Goal: Navigation & Orientation: Find specific page/section

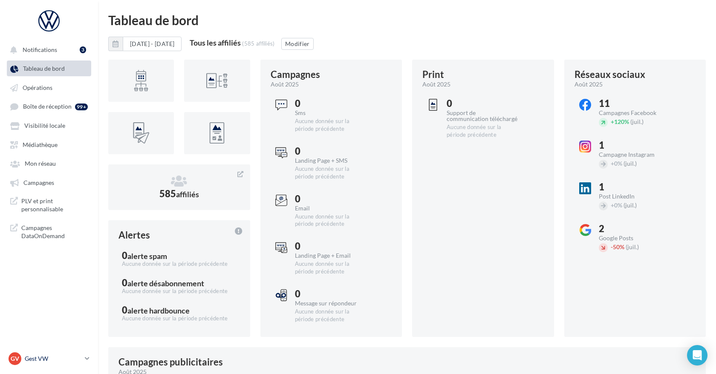
click at [57, 362] on p "Gest VW" at bounding box center [53, 359] width 57 height 9
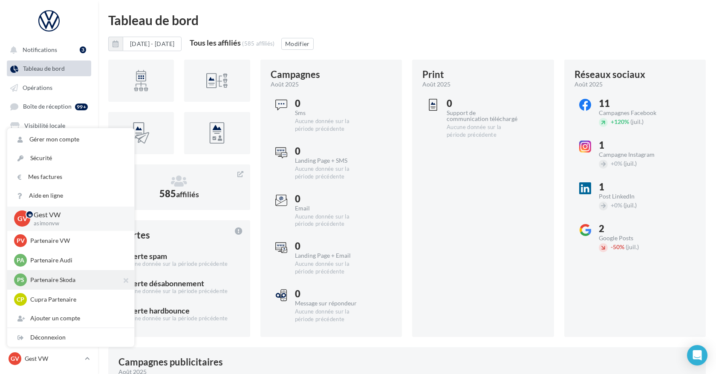
click at [91, 282] on p "Partenaire Skoda" at bounding box center [77, 280] width 94 height 9
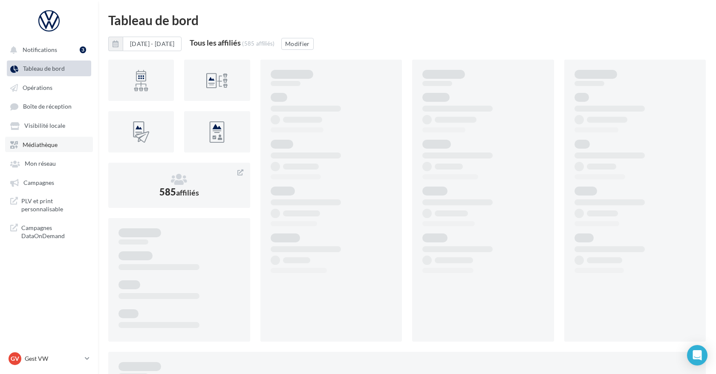
click at [56, 151] on link "Médiathèque" at bounding box center [49, 144] width 88 height 15
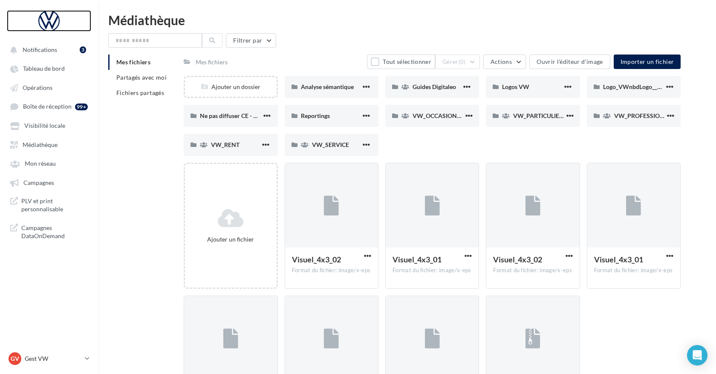
click at [46, 14] on div at bounding box center [49, 20] width 68 height 21
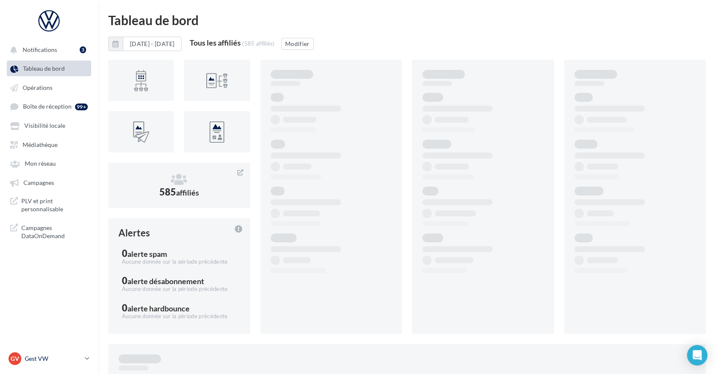
click at [54, 362] on p "Gest VW" at bounding box center [53, 359] width 57 height 9
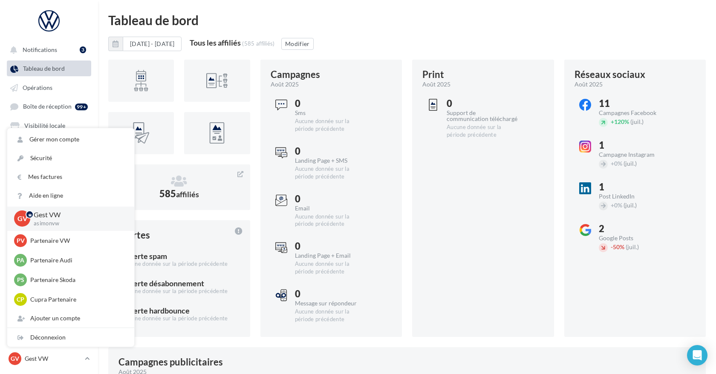
click at [295, 168] on div "Aucune donnée sur la période précédente" at bounding box center [330, 172] width 71 height 15
click at [445, 172] on div "Print août 2025 0 Support de communication téléchargé Aucune donnée sur la péri…" at bounding box center [483, 199] width 142 height 278
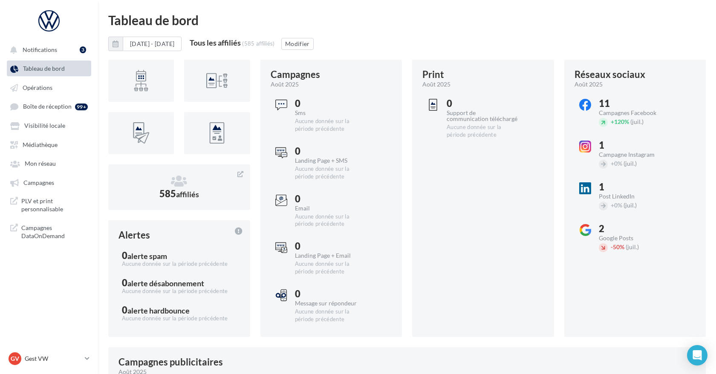
click at [58, 333] on nav "Notifications 3 Tableau de bord Opérations" at bounding box center [49, 187] width 98 height 374
click at [58, 360] on p "Gest VW" at bounding box center [53, 359] width 57 height 9
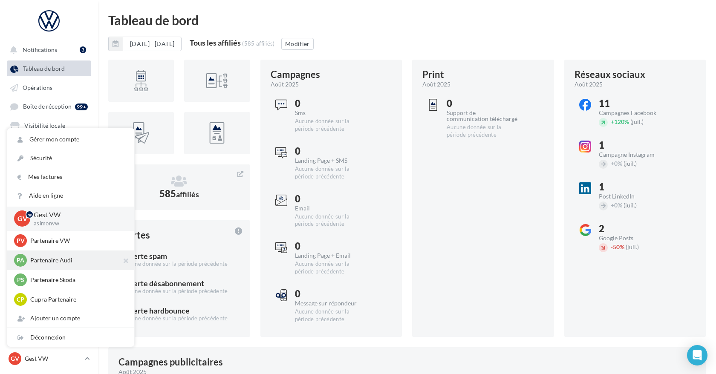
click at [69, 263] on p "Partenaire Audi" at bounding box center [77, 260] width 94 height 9
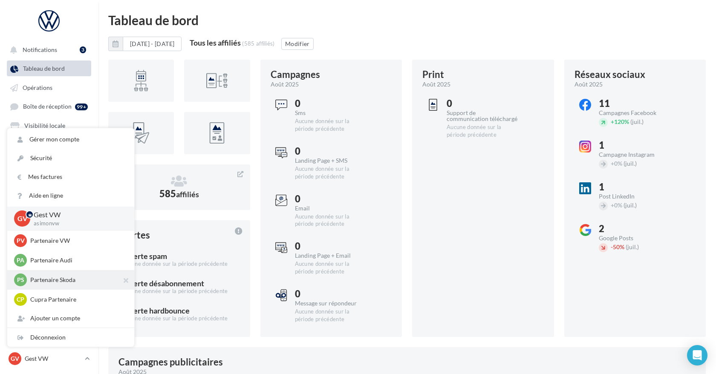
click at [65, 284] on p "Partenaire Skoda" at bounding box center [77, 280] width 94 height 9
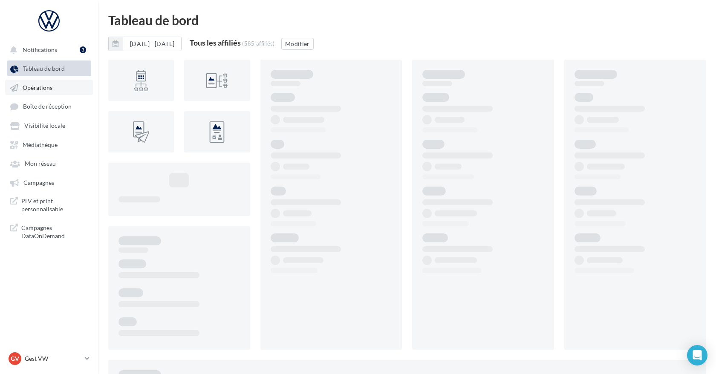
click at [56, 87] on link "Opérations" at bounding box center [49, 87] width 88 height 15
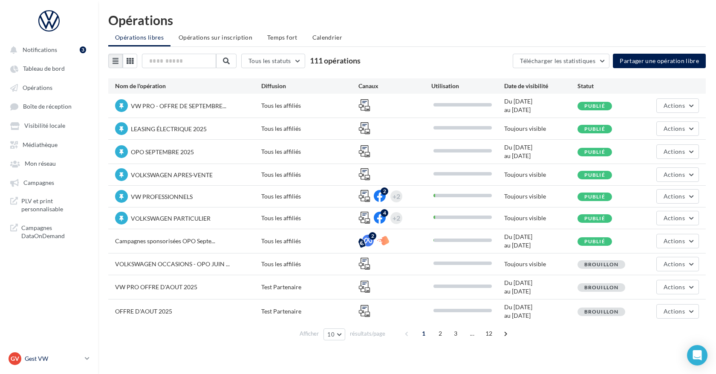
click at [42, 365] on div "GV Gest VW asimonvw" at bounding box center [45, 359] width 73 height 13
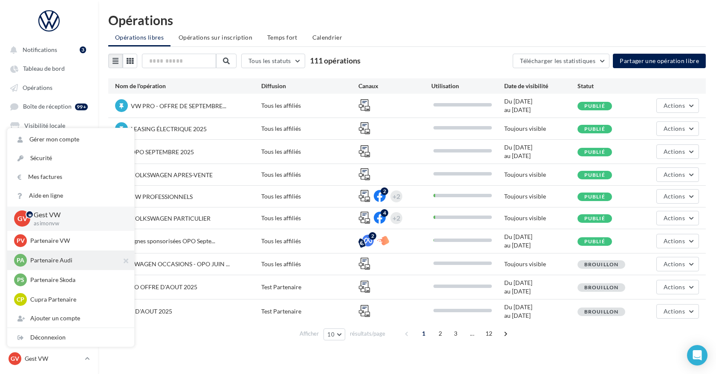
scroll to position [98, 0]
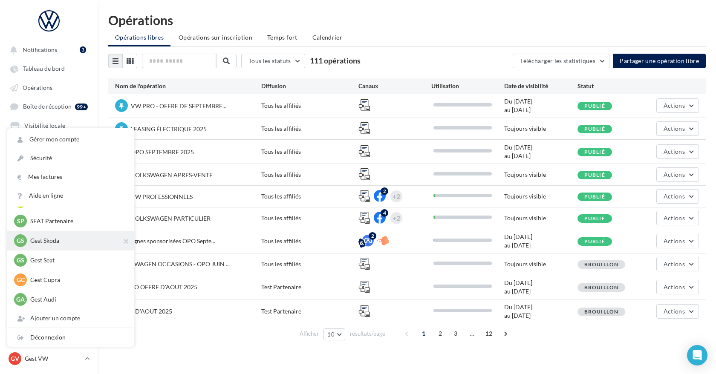
click at [49, 241] on p "Gest Skoda" at bounding box center [77, 241] width 94 height 9
